Goal: Information Seeking & Learning: Learn about a topic

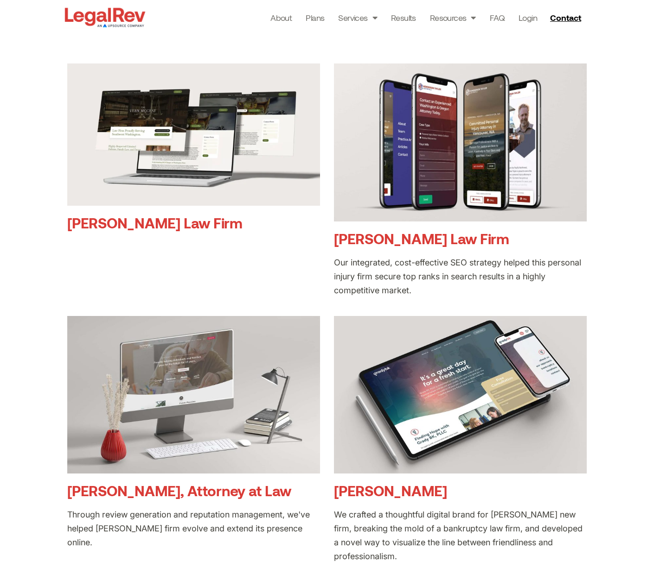
scroll to position [188, 0]
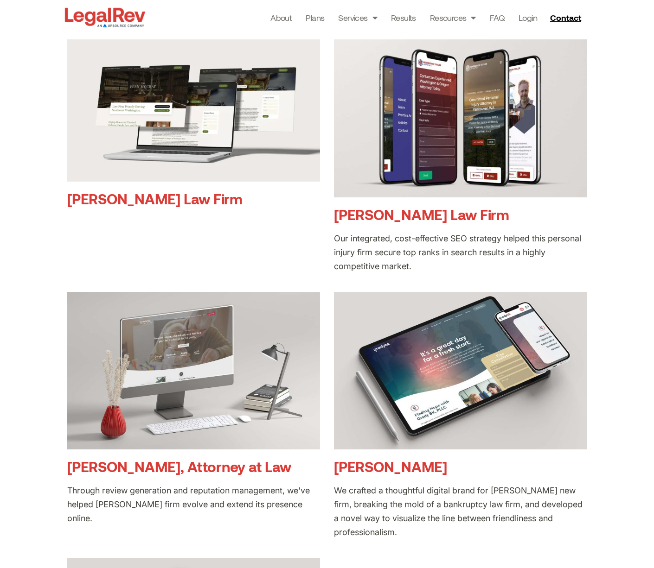
click at [447, 217] on link "Henderson Taylor Law Firm" at bounding box center [421, 214] width 175 height 17
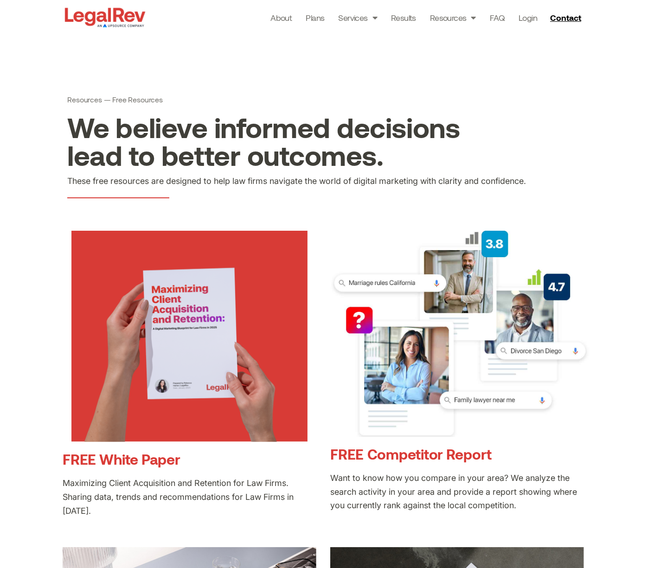
click at [423, 452] on link "FREE Competitor Report" at bounding box center [410, 453] width 161 height 17
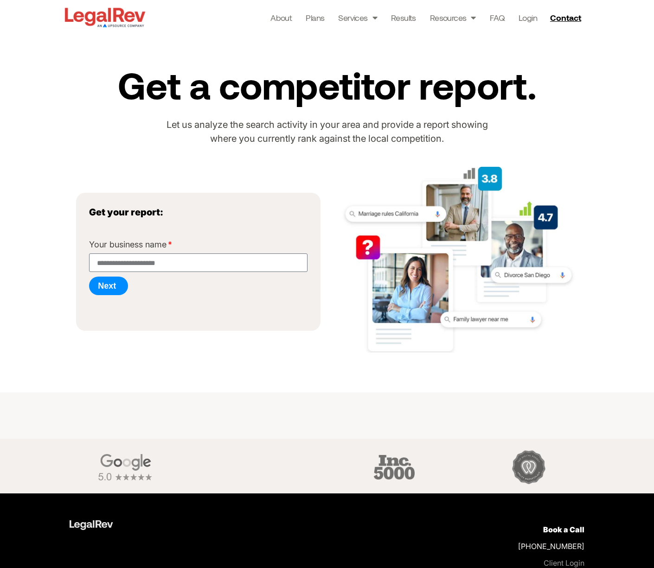
scroll to position [81, 0]
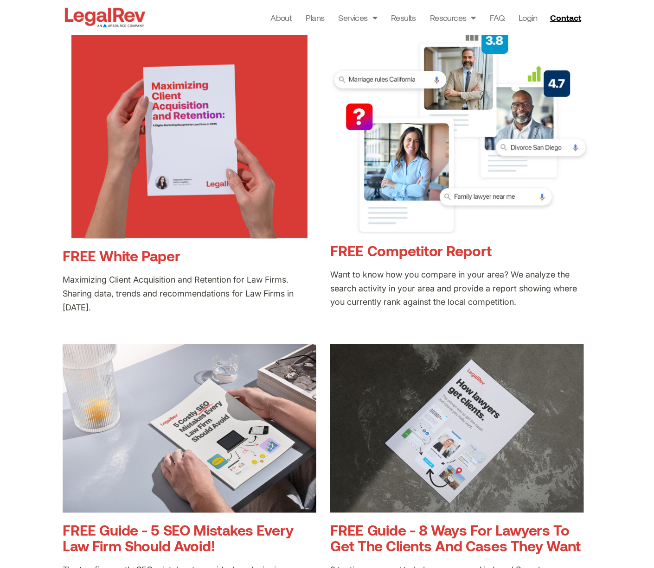
scroll to position [216, 0]
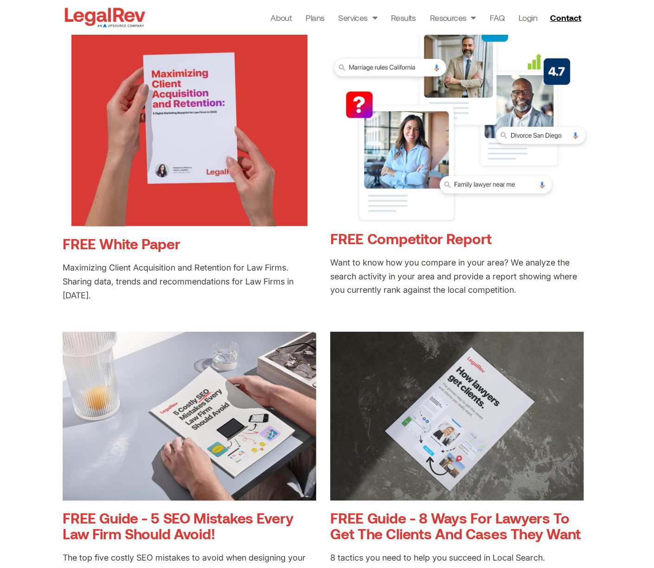
click at [136, 243] on link "FREE White Paper" at bounding box center [121, 243] width 117 height 17
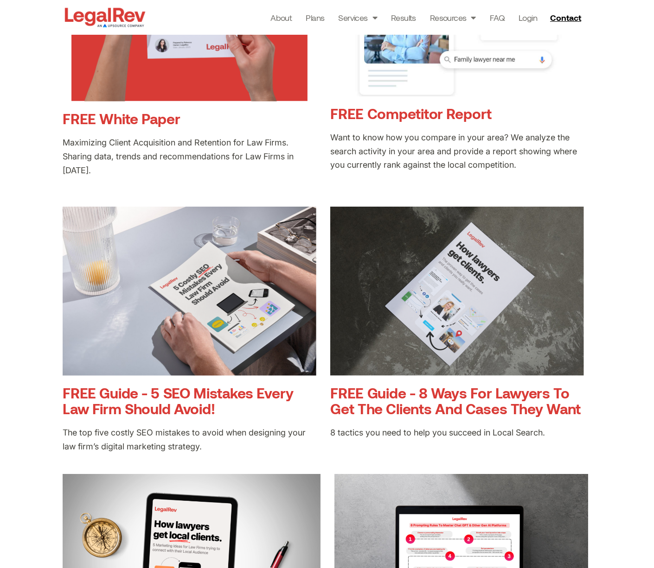
scroll to position [328, 0]
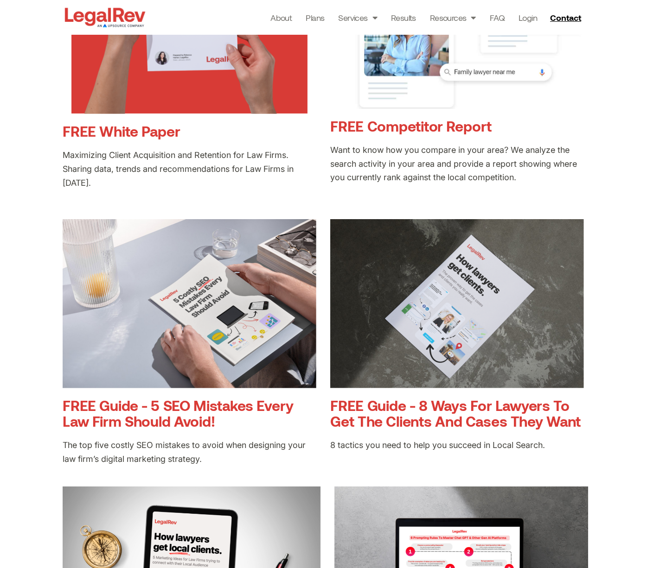
click at [82, 128] on link "FREE White Paper" at bounding box center [121, 130] width 117 height 17
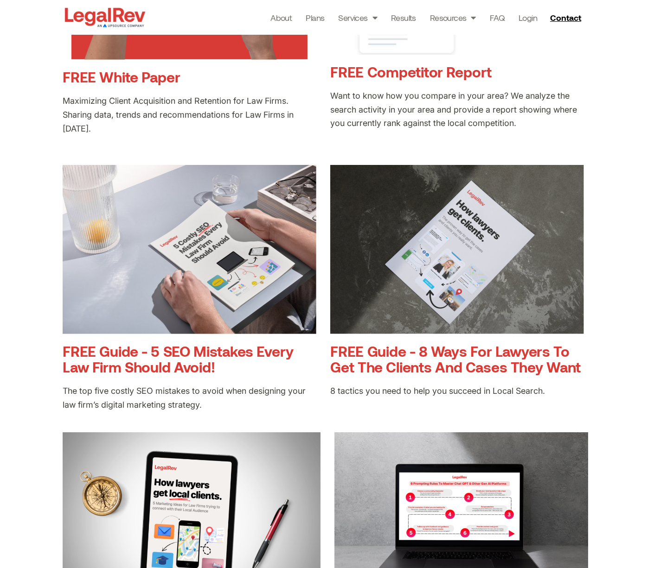
scroll to position [451, 0]
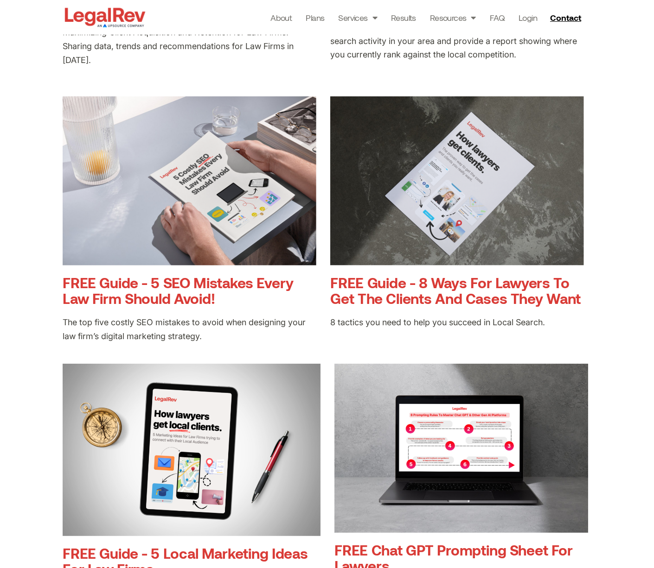
click at [203, 290] on link "FREE Guide - 5 SEO Mistakes Every Law Firm Should Avoid!" at bounding box center [178, 290] width 230 height 33
click at [456, 286] on h3 "FREE Guide - 8 Ways For Lawyers To Get The Clients And Cases They Want" at bounding box center [457, 291] width 254 height 32
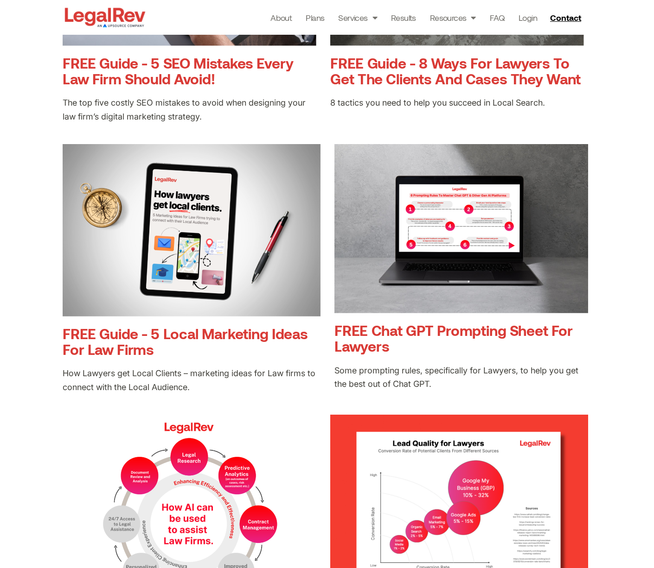
scroll to position [765, 0]
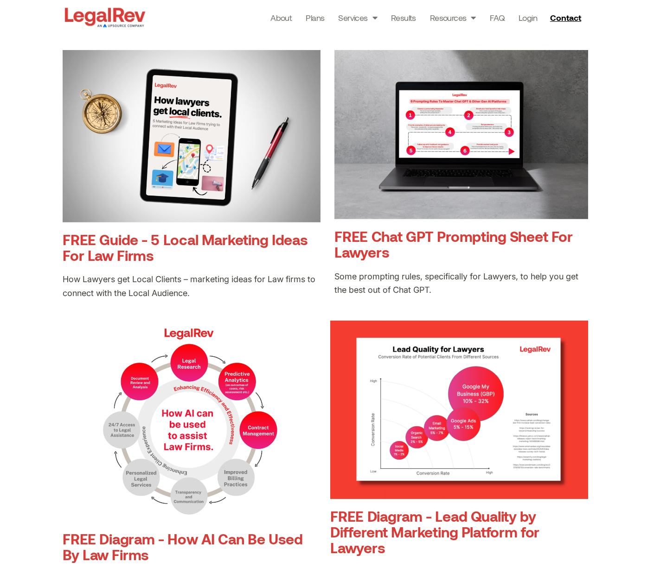
click at [464, 242] on link "FREE Chat GPT Prompting Sheet For Lawyers" at bounding box center [453, 244] width 238 height 33
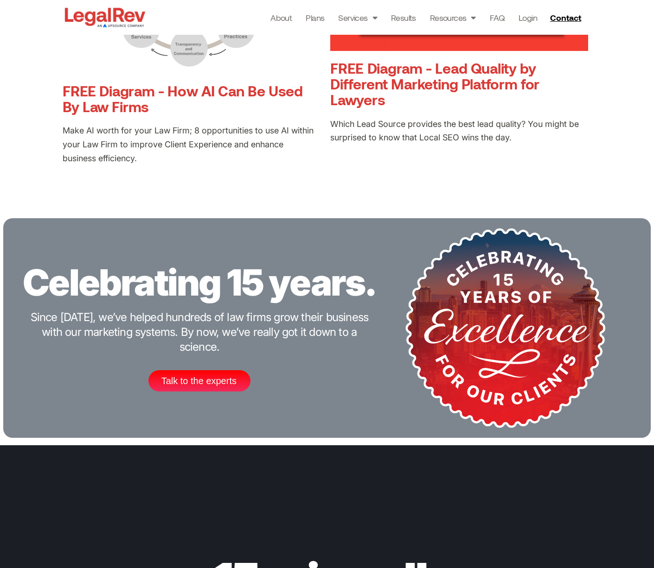
scroll to position [1162, 0]
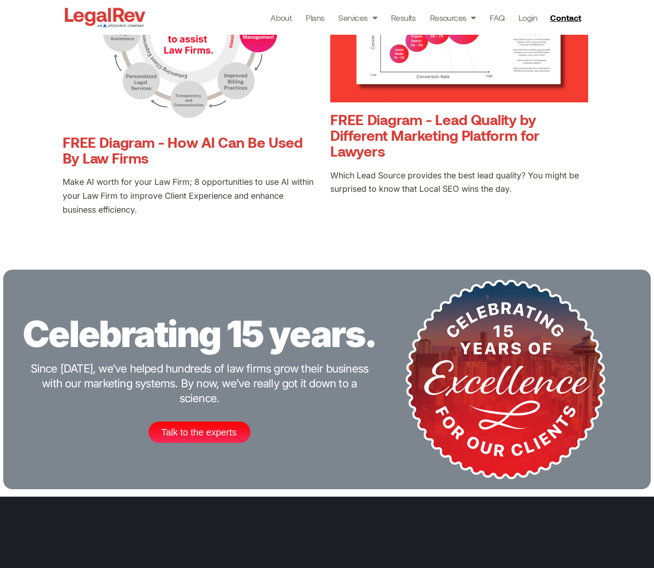
click at [195, 134] on link "FREE Diagram - How AI Can Be Used By Law Firms" at bounding box center [183, 150] width 240 height 33
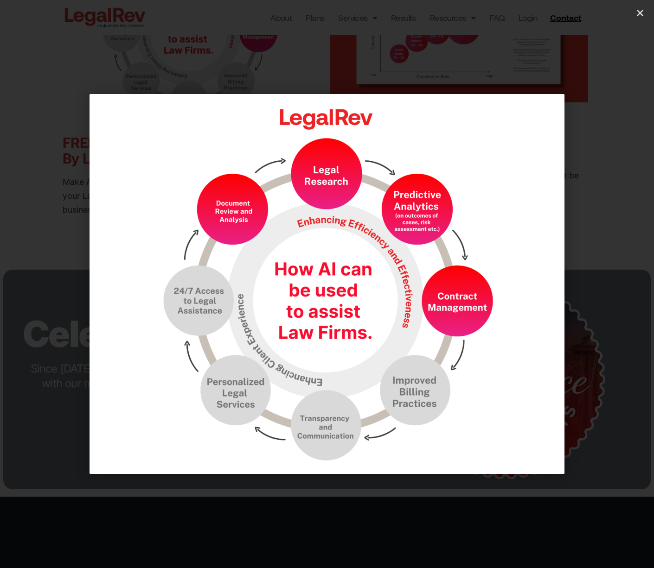
click at [461, 65] on div "1 / 1" at bounding box center [326, 283] width 589 height 503
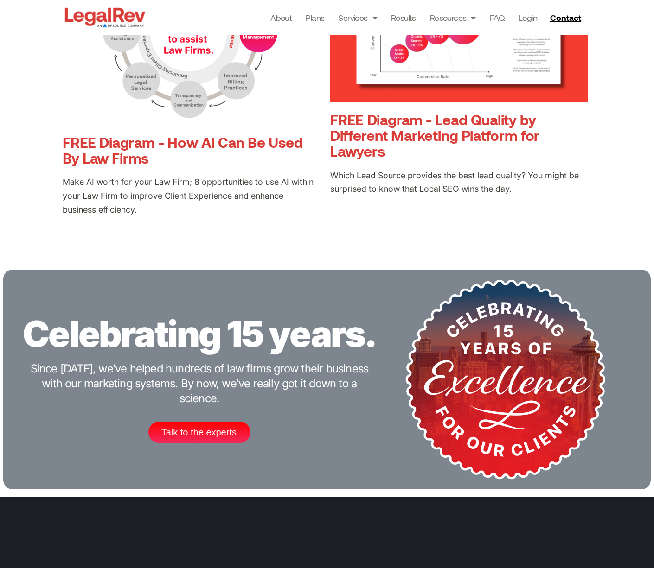
click at [467, 138] on link "FREE Diagram - Lead Quality by Different Marketing Platform for Lawyers" at bounding box center [434, 135] width 209 height 49
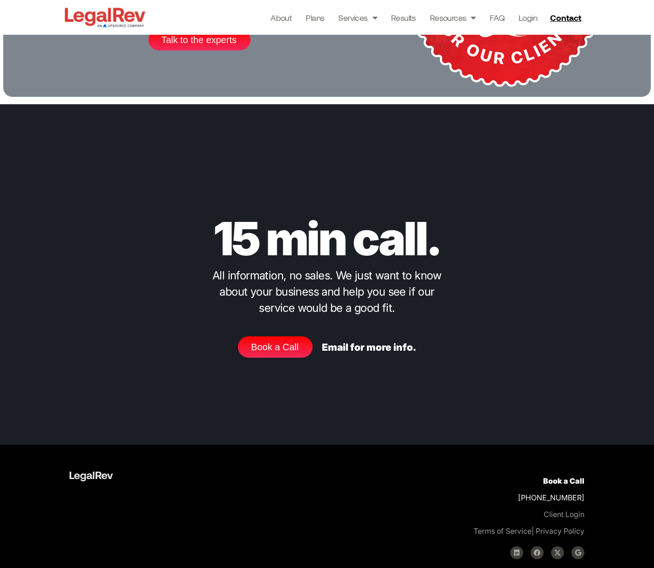
scroll to position [1548, 0]
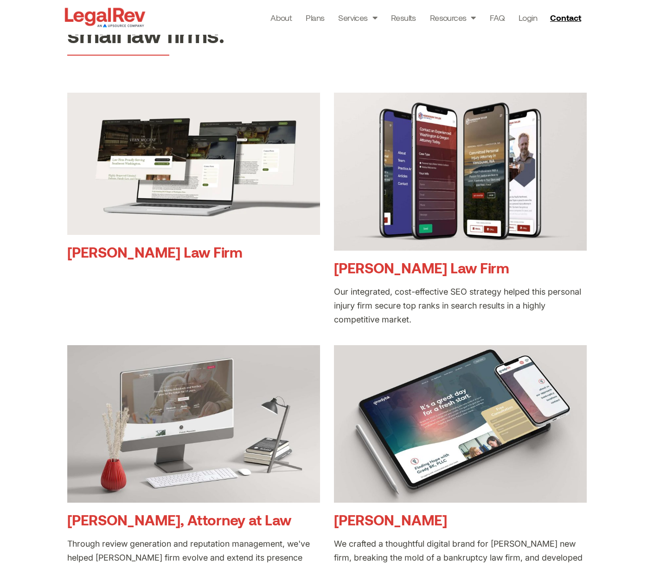
scroll to position [115, 0]
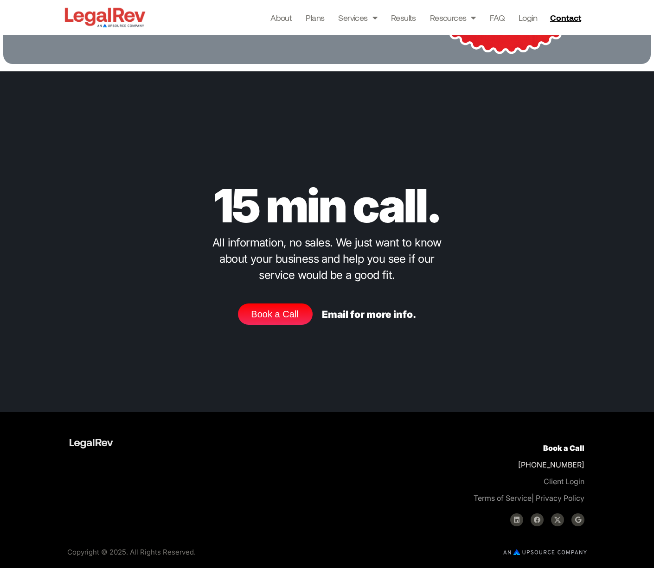
scroll to position [1586, 0]
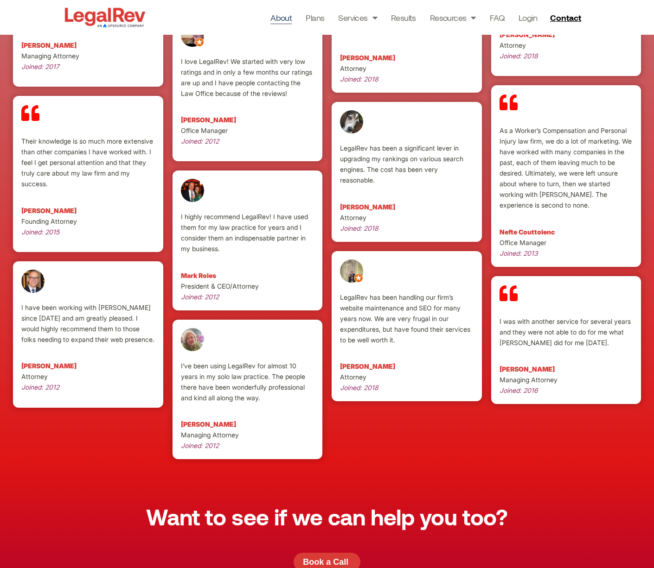
scroll to position [2429, 0]
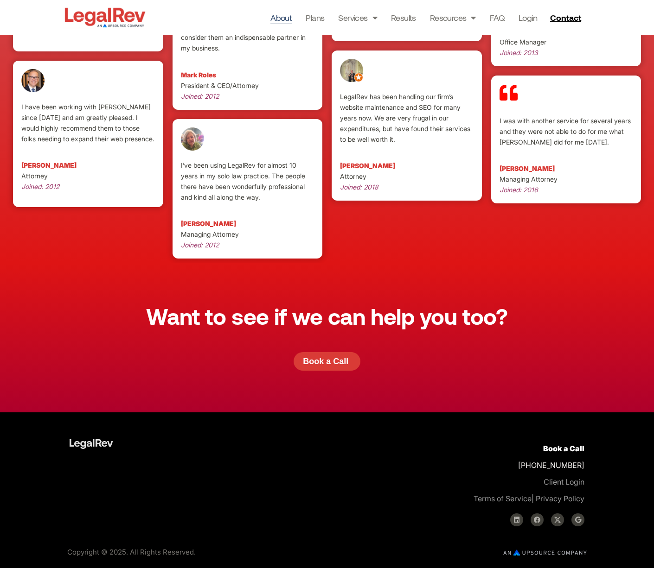
click at [472, 459] on p "Book a Call +1 800-893-2590 Client Login Terms of Service | Privacy Policy" at bounding box center [461, 473] width 246 height 67
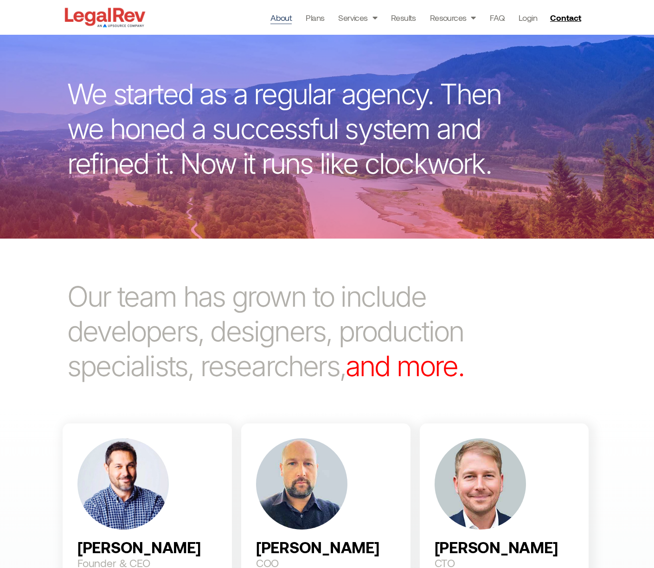
scroll to position [0, 0]
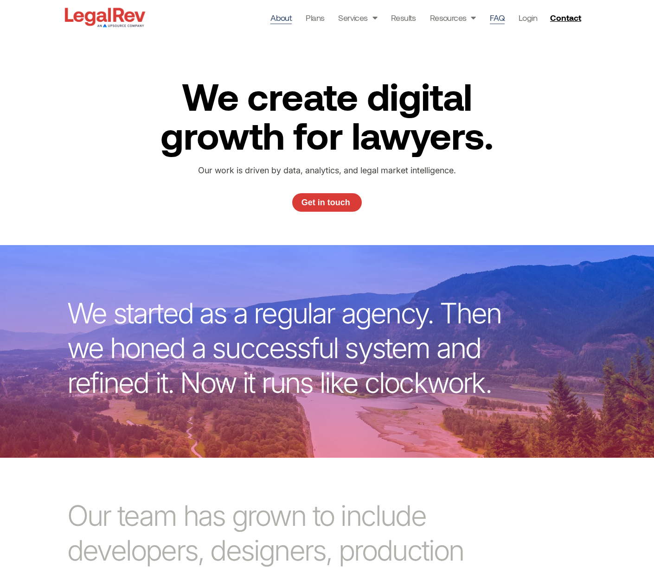
click at [496, 18] on link "FAQ" at bounding box center [497, 17] width 15 height 13
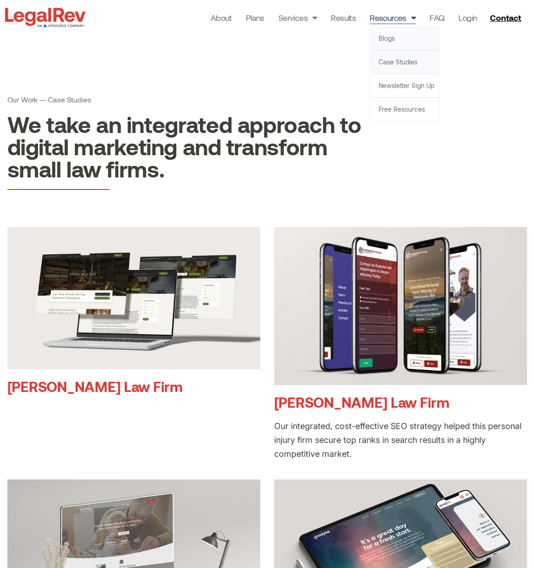
click at [388, 40] on link "Blogs" at bounding box center [404, 38] width 69 height 23
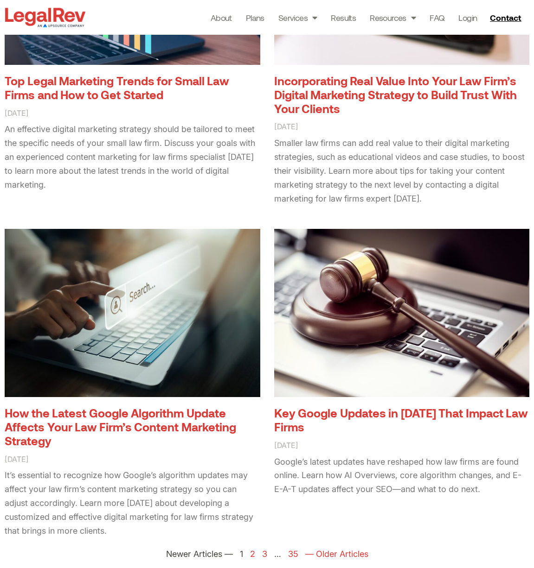
scroll to position [1389, 0]
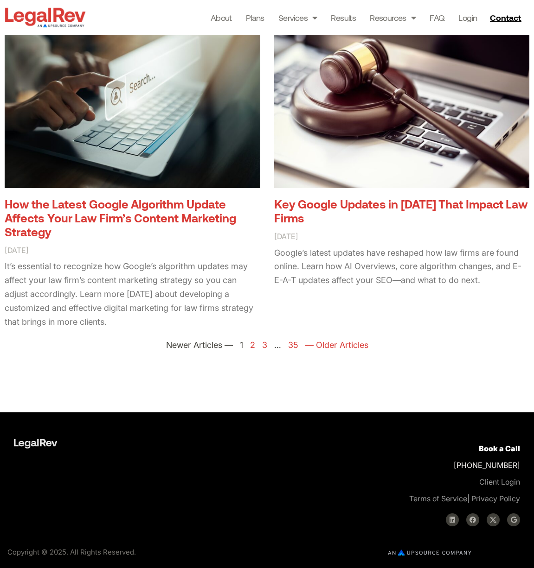
click at [343, 204] on link "Key Google Updates in [DATE] That Impact Law Firms" at bounding box center [401, 211] width 254 height 28
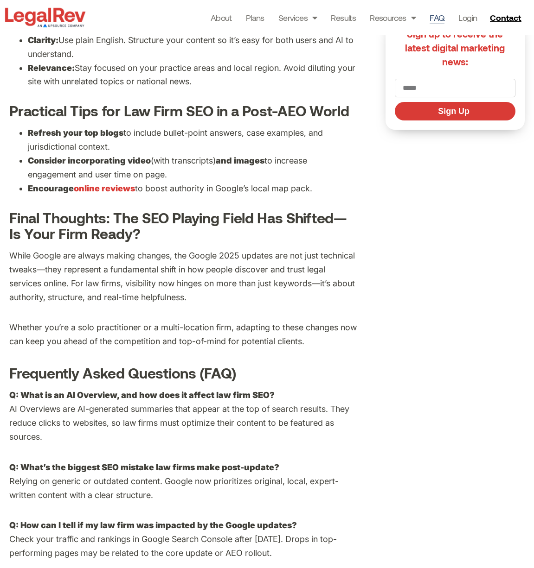
scroll to position [2059, 0]
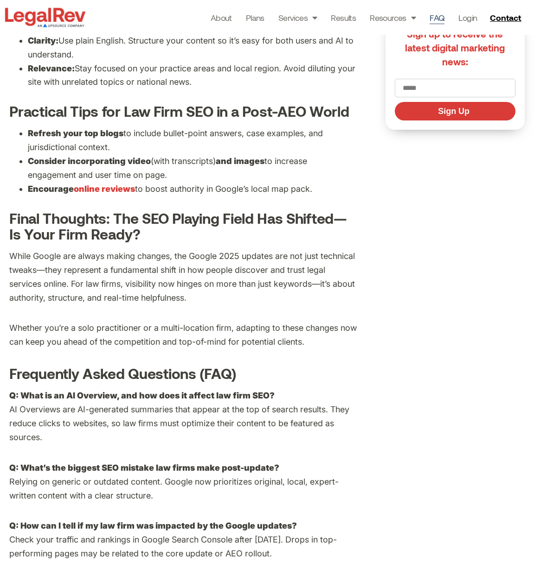
click at [441, 17] on link "FAQ" at bounding box center [436, 17] width 15 height 13
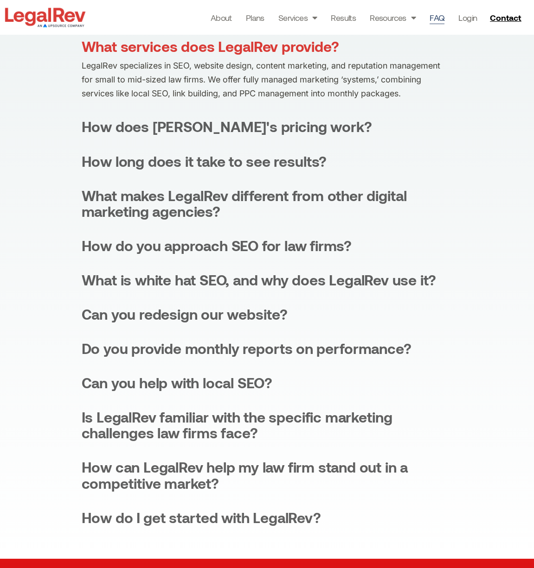
scroll to position [87, 0]
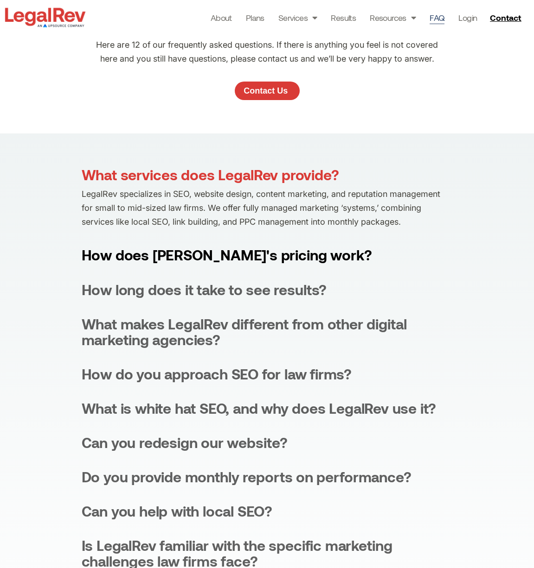
click at [289, 256] on div "How does [PERSON_NAME]'s pricing work?" at bounding box center [227, 255] width 290 height 16
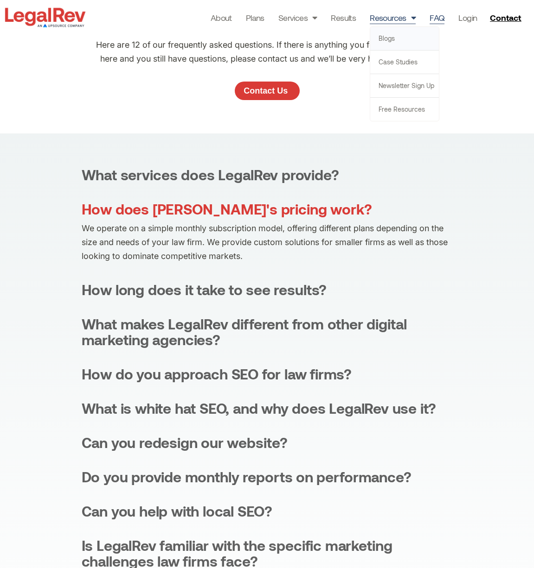
click at [386, 39] on link "Blogs" at bounding box center [404, 38] width 69 height 23
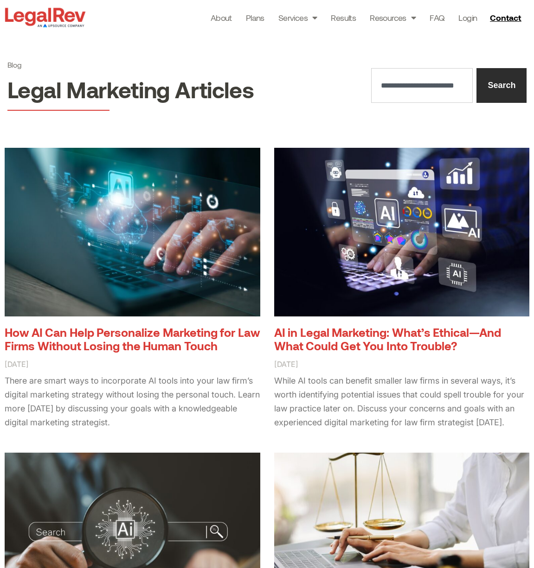
click at [157, 329] on link "How AI Can Help Personalize Marketing for Law Firms Without Losing the Human To…" at bounding box center [132, 339] width 255 height 28
